Goal: Information Seeking & Learning: Learn about a topic

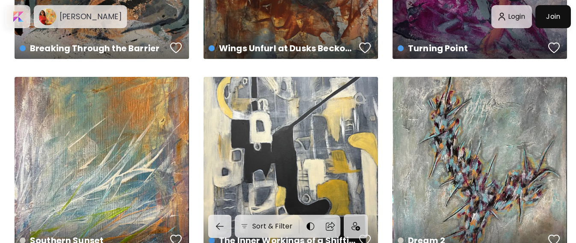
scroll to position [214, 0]
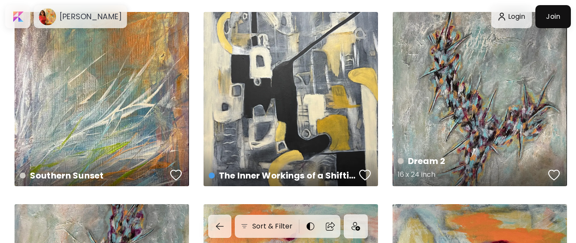
click at [493, 106] on div "Dream 2 16 x 24 inch" at bounding box center [480, 99] width 175 height 175
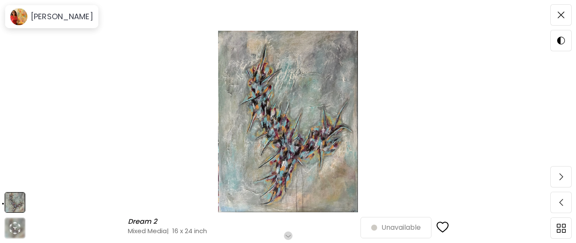
click at [337, 196] on img at bounding box center [288, 122] width 504 height 182
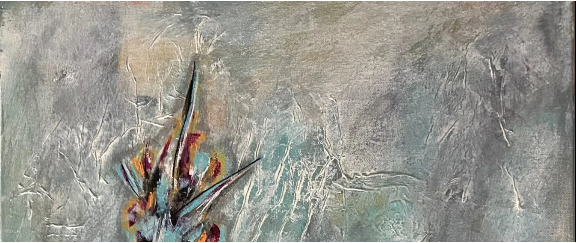
scroll to position [214, 0]
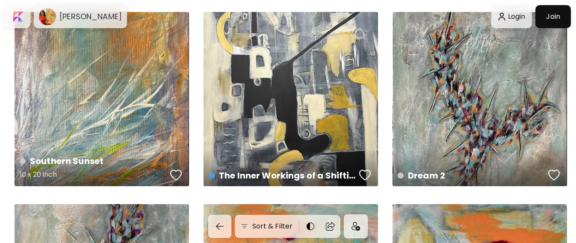
click at [125, 137] on div "Southern Sunset 10 x 20 inch" at bounding box center [102, 99] width 175 height 175
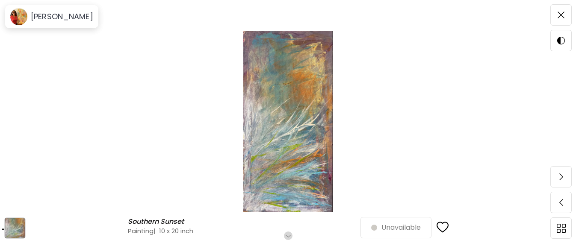
click at [331, 210] on img at bounding box center [288, 122] width 504 height 182
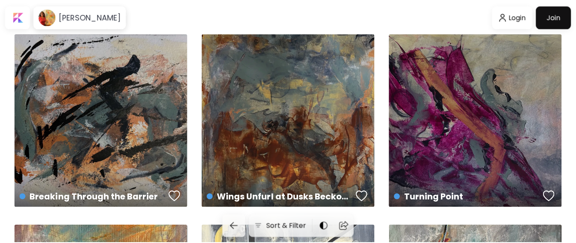
scroll to position [214, 0]
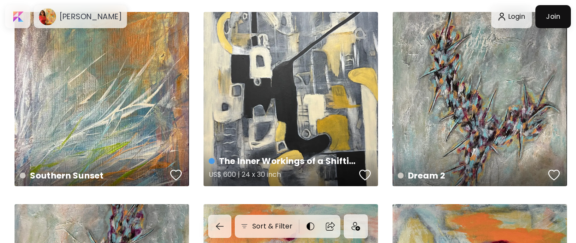
click at [287, 124] on div "The Inner Workings of a Shifting Reality US$ 600 | 24 x 30 inch" at bounding box center [291, 99] width 175 height 175
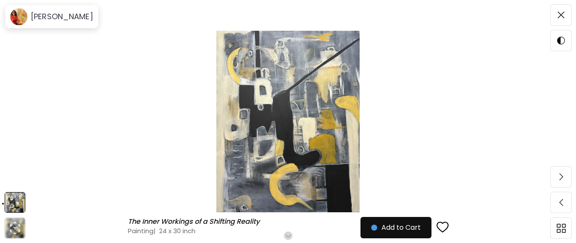
click at [316, 183] on img at bounding box center [288, 122] width 504 height 182
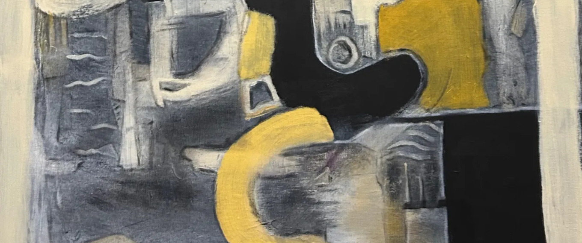
scroll to position [489, 0]
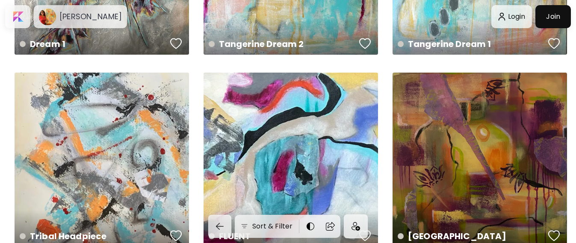
scroll to position [588, 0]
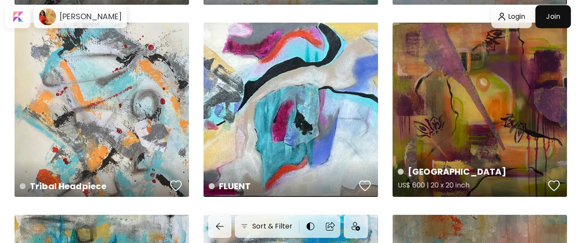
click at [453, 121] on div "[GEOGRAPHIC_DATA] US$ 600 | 20 x 20 inch" at bounding box center [480, 110] width 175 height 175
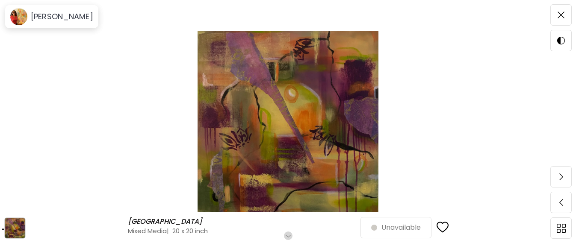
click at [360, 199] on img at bounding box center [288, 122] width 504 height 182
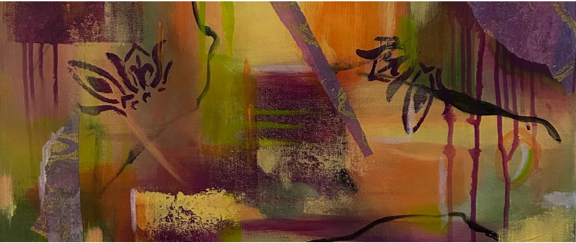
scroll to position [228, 0]
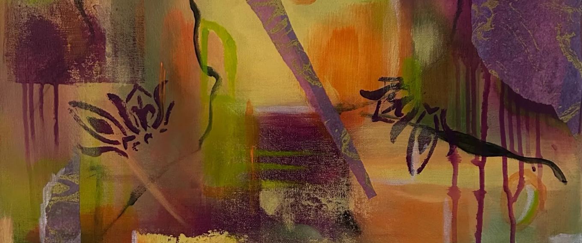
click at [237, 189] on img at bounding box center [291, 64] width 582 height 584
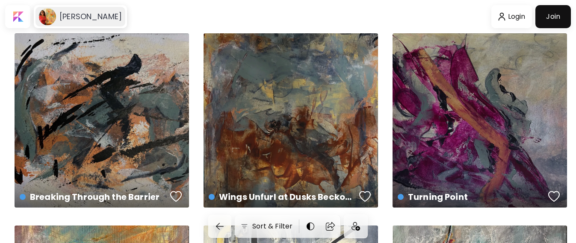
click at [87, 16] on h6 "[PERSON_NAME]" at bounding box center [90, 17] width 62 height 10
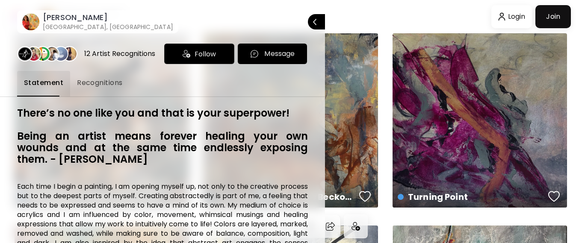
click at [79, 81] on span "Recognitions" at bounding box center [100, 83] width 46 height 10
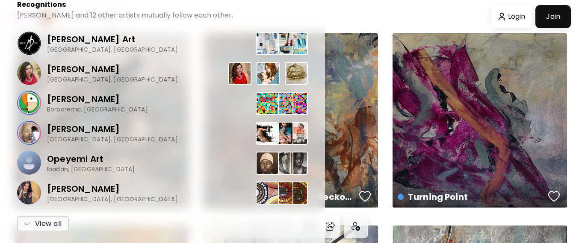
scroll to position [109, 0]
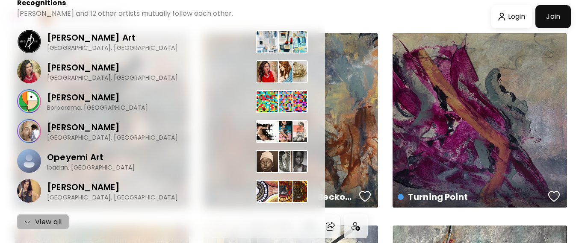
click at [56, 222] on span "View all" at bounding box center [43, 222] width 38 height 10
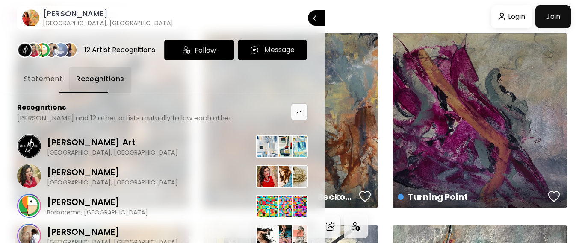
scroll to position [0, 0]
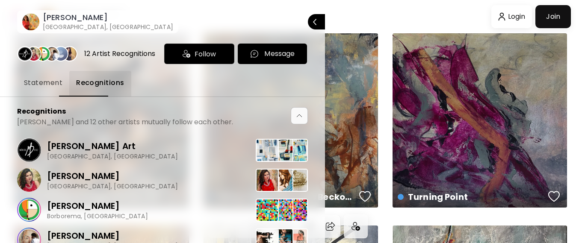
click at [37, 84] on span "Statement" at bounding box center [43, 83] width 38 height 10
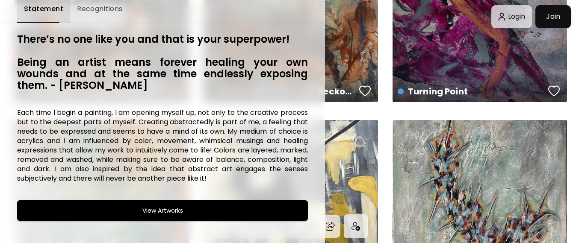
scroll to position [107, 0]
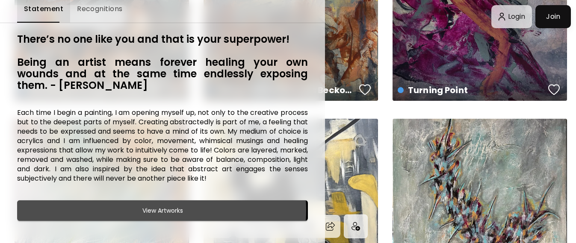
click at [161, 206] on h6 "View Artworks" at bounding box center [162, 211] width 41 height 10
